Goal: Obtain resource: Obtain resource

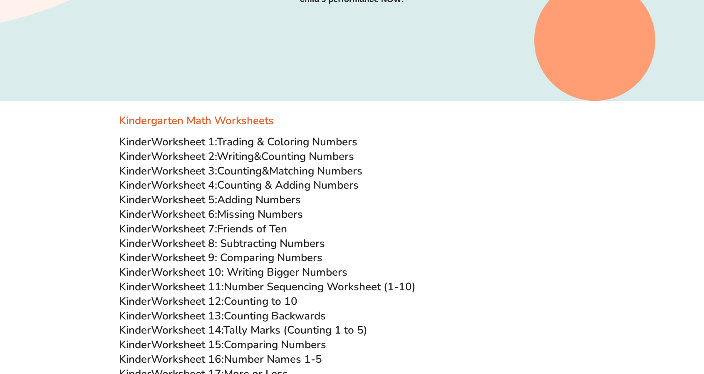
click at [484, 136] on h3 "Kinder Worksheet 1: Trading & Coloring Numbers" at bounding box center [352, 142] width 466 height 14
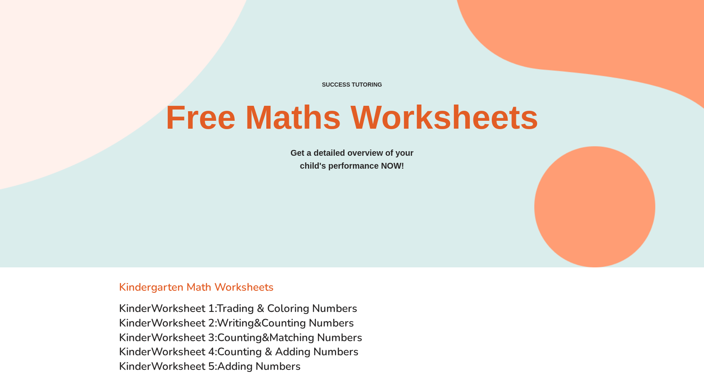
scroll to position [291, 0]
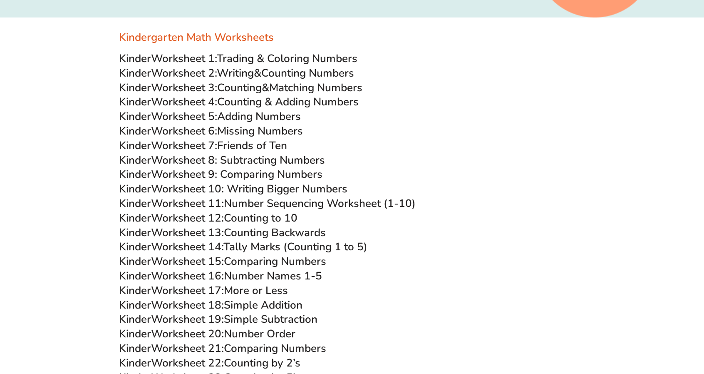
click at [261, 144] on span "Friends of Ten" at bounding box center [252, 145] width 70 height 15
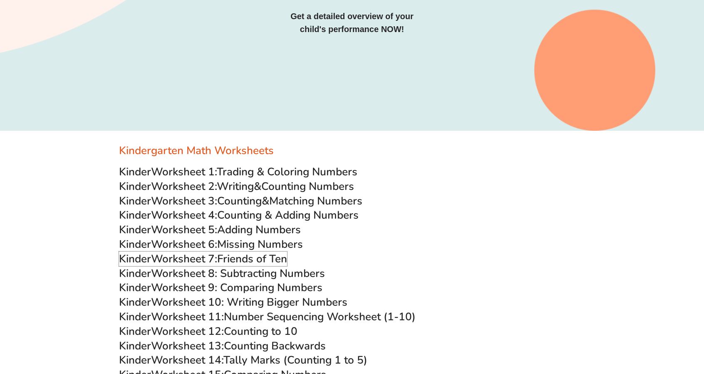
scroll to position [0, 0]
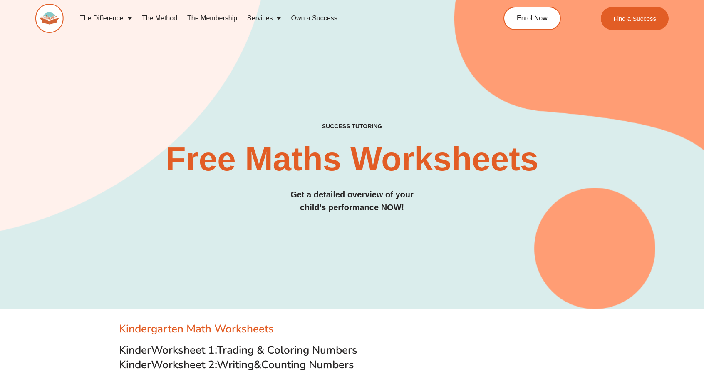
click at [452, 80] on div "SUCCESS TUTORING​ Free Maths Worksheets​ Get a detailed overview of your child'…" at bounding box center [352, 140] width 634 height 338
click at [359, 169] on h2 "Free Maths Worksheets​" at bounding box center [352, 158] width 634 height 33
click at [265, 161] on h2 "Free Maths Worksheets​" at bounding box center [352, 158] width 634 height 33
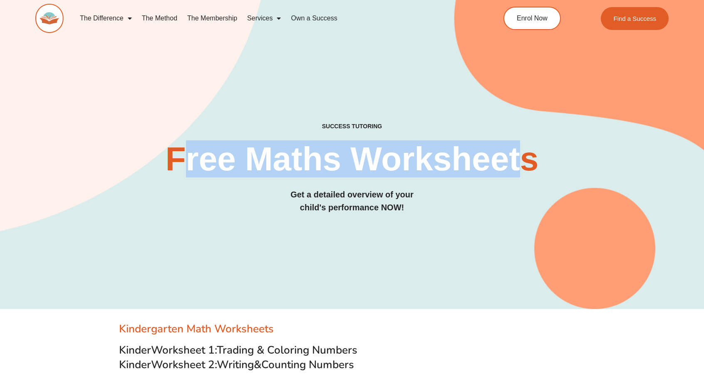
drag, startPoint x: 174, startPoint y: 158, endPoint x: 522, endPoint y: 150, distance: 347.6
click at [522, 150] on h2 "Free Maths Worksheets​" at bounding box center [352, 158] width 634 height 33
click at [362, 162] on h2 "Free Maths Worksheets​" at bounding box center [352, 158] width 634 height 33
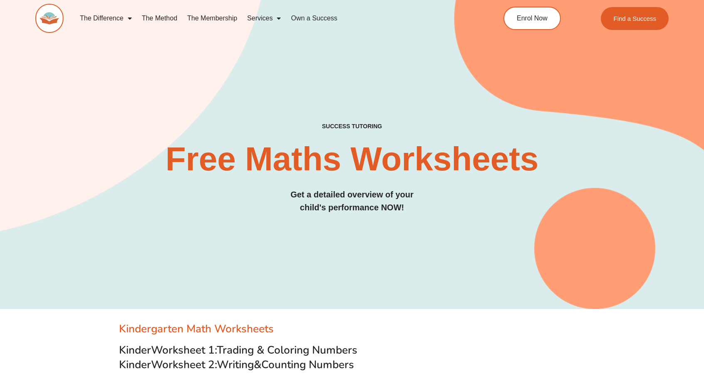
click at [402, 161] on h2 "Free Maths Worksheets​" at bounding box center [352, 158] width 634 height 33
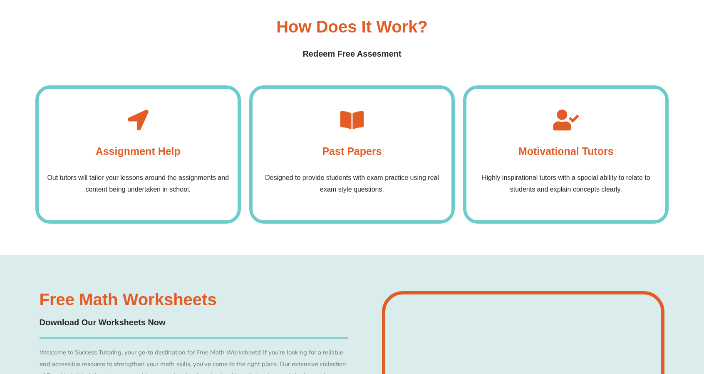
scroll to position [2581, 0]
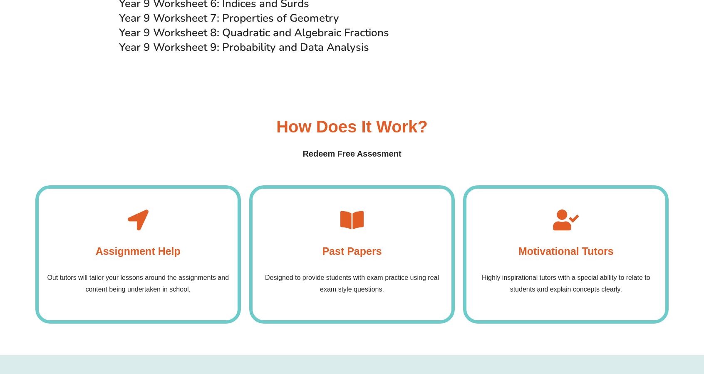
click at [469, 124] on div "How Does it Work? Redeem Free Assesment" at bounding box center [352, 139] width 634 height 42
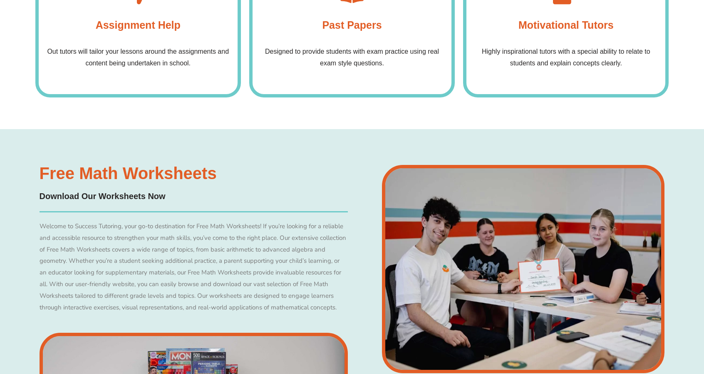
scroll to position [2830, 0]
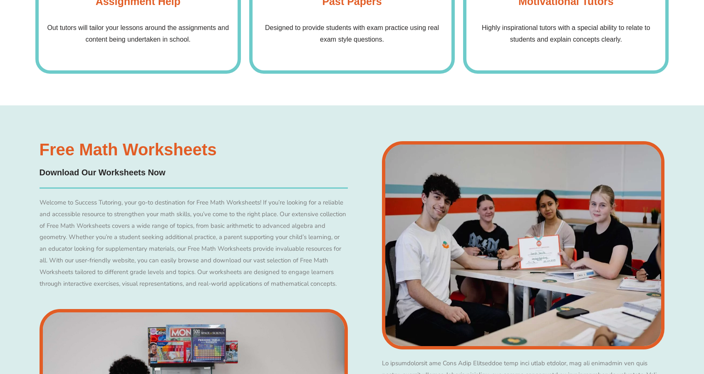
click at [348, 129] on div "Free Math Worksheets Download Our Worksheets Now" at bounding box center [352, 374] width 634 height 538
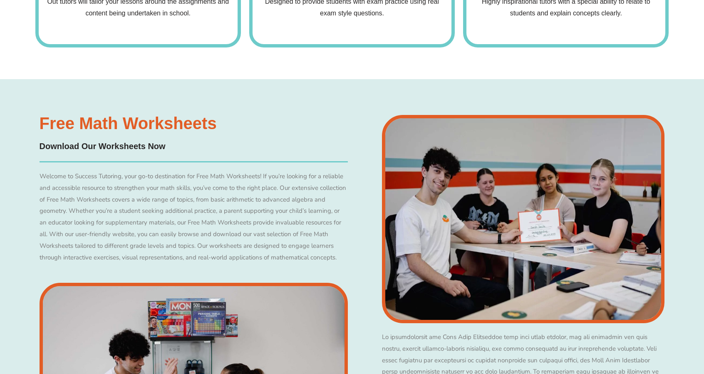
scroll to position [2914, 0]
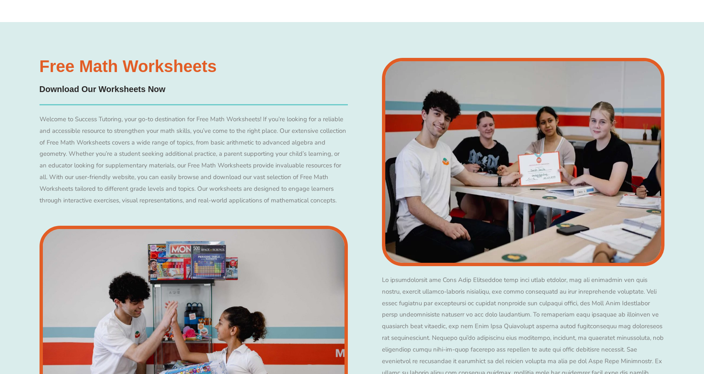
click at [308, 78] on div "Free Math Worksheets Download Our Worksheets Now" at bounding box center [193, 275] width 317 height 443
click at [143, 92] on h4 "Download Our Worksheets Now" at bounding box center [194, 89] width 308 height 13
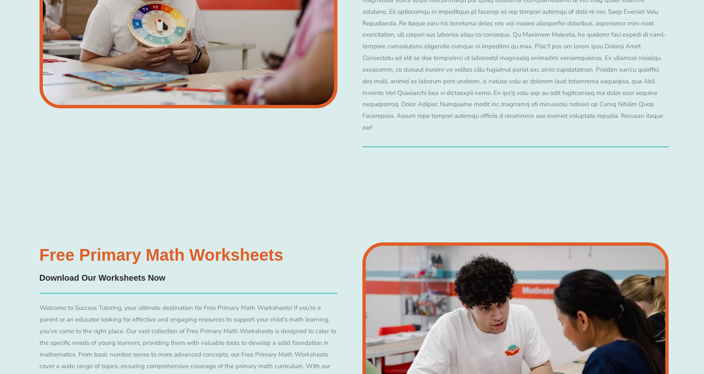
scroll to position [3913, 0]
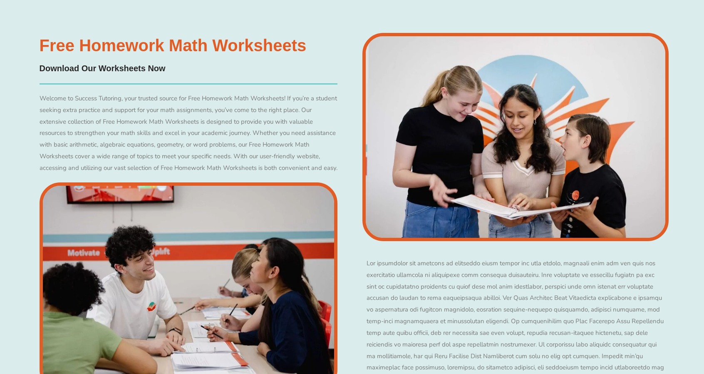
click at [292, 144] on div "Welcome to Success Tutoring, your trusted source for Free Homework Math Workshe…" at bounding box center [189, 133] width 298 height 81
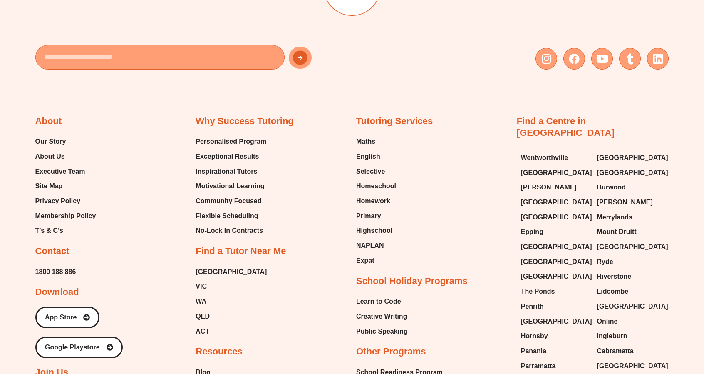
scroll to position [5328, 0]
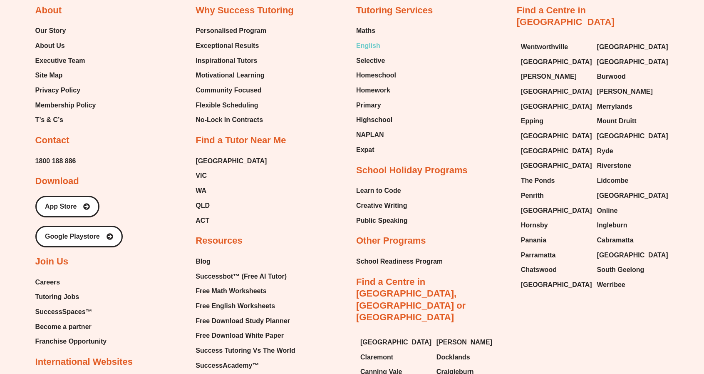
click at [370, 52] on span "English" at bounding box center [368, 46] width 24 height 12
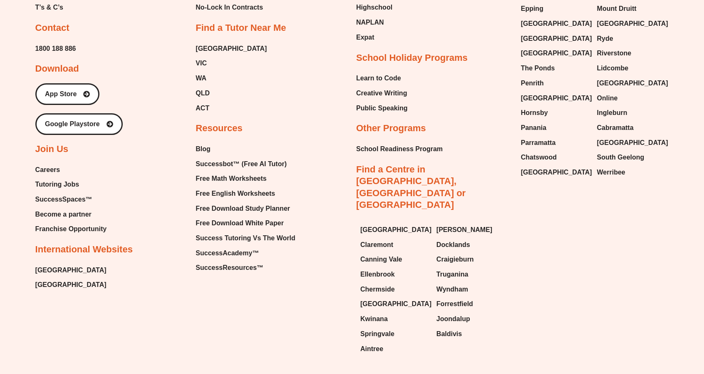
scroll to position [5453, 0]
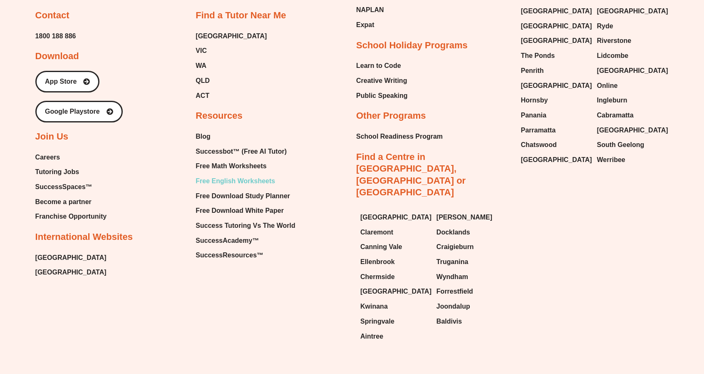
click at [236, 187] on span "Free English Worksheets" at bounding box center [236, 181] width 80 height 12
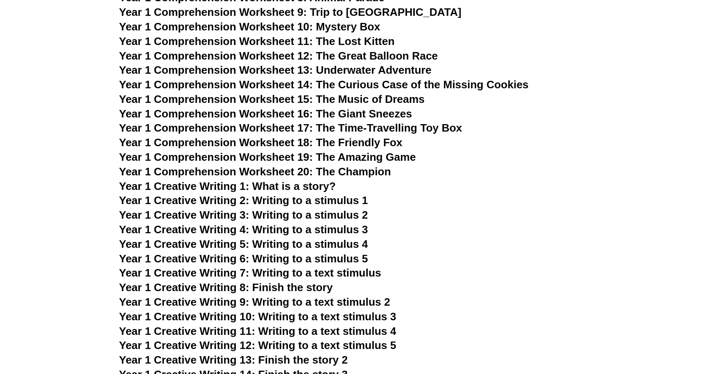
scroll to position [1082, 0]
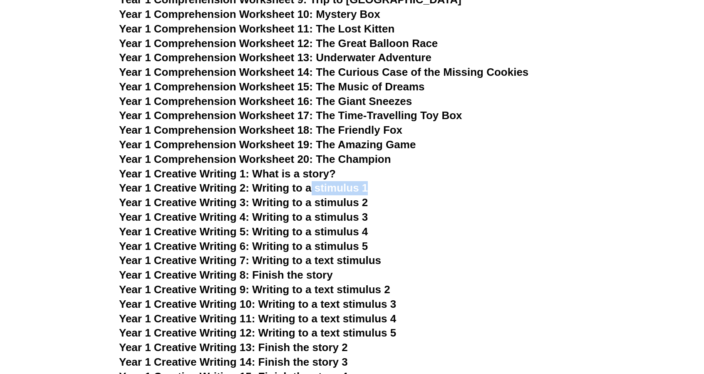
click at [316, 196] on div at bounding box center [316, 196] width 0 height 0
click at [402, 182] on h3 "Year 1 Creative Writing 2: Writing to a stimulus 1" at bounding box center [352, 188] width 466 height 14
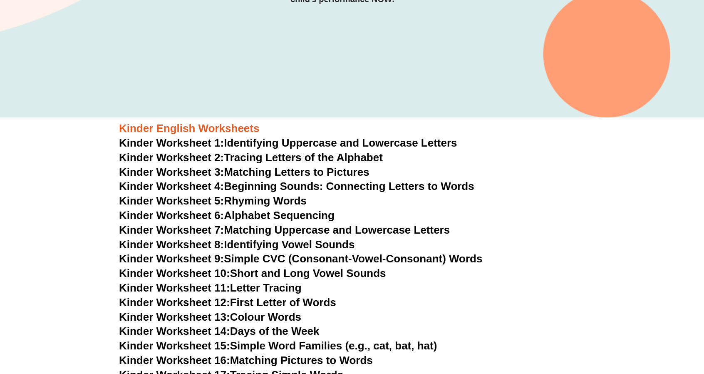
scroll to position [208, 0]
click at [318, 144] on link "Kinder Worksheet 1: Identifying Uppercase and Lowercase Letters" at bounding box center [288, 143] width 338 height 12
